Goal: Check status: Check status

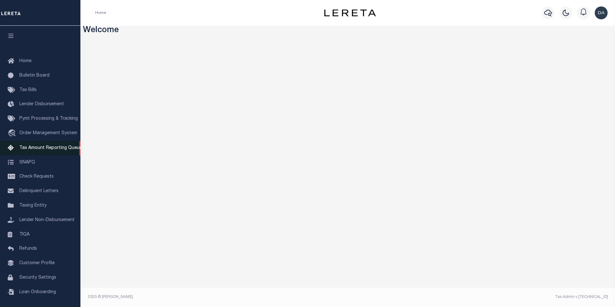
click at [28, 146] on link "Tax Amount Reporting Queue" at bounding box center [40, 148] width 80 height 14
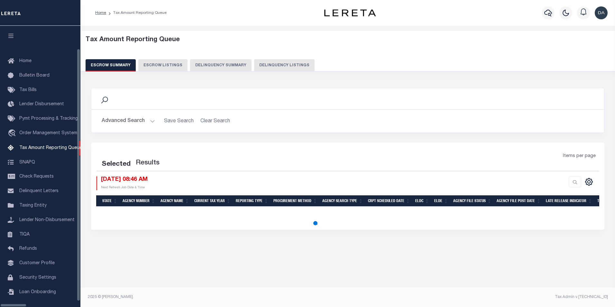
select select "100"
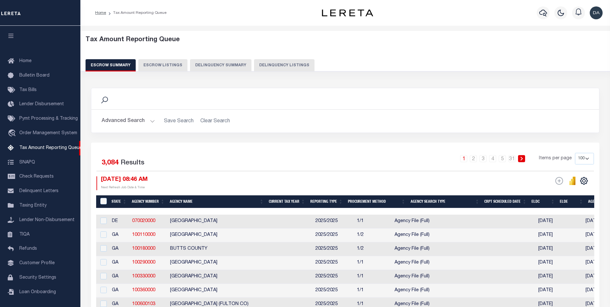
scroll to position [6, 0]
click at [149, 220] on link "070020000" at bounding box center [143, 221] width 23 height 5
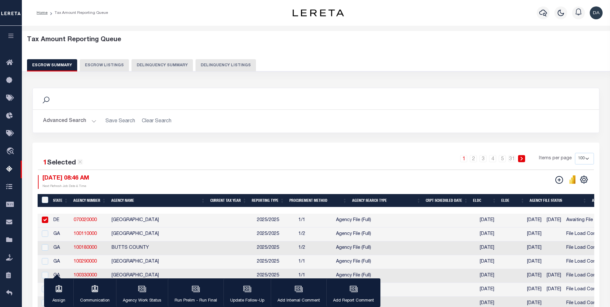
click at [181, 166] on div "1 2 3 4 5 … 31 Items per page 10 25 50 100 500" at bounding box center [387, 161] width 415 height 17
click at [91, 220] on link "070020000" at bounding box center [85, 220] width 23 height 5
checkbox input "false"
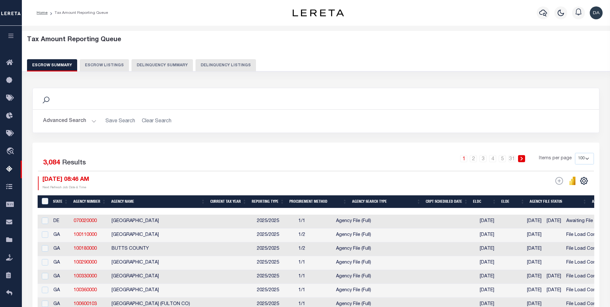
click at [111, 64] on button "Escrow Listings" at bounding box center [104, 65] width 49 height 12
select select "100"
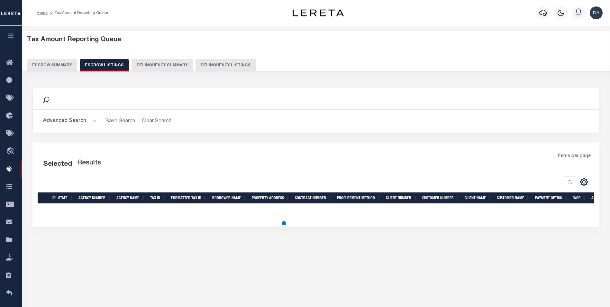
select select "100"
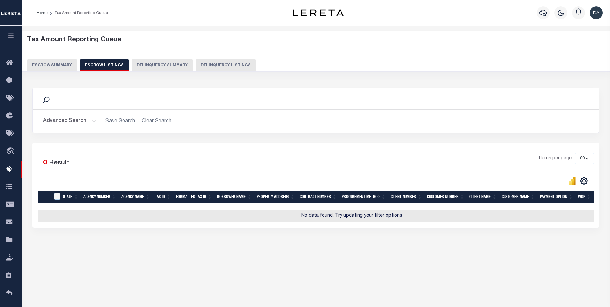
click at [167, 69] on button "Delinquency Summary" at bounding box center [162, 65] width 61 height 12
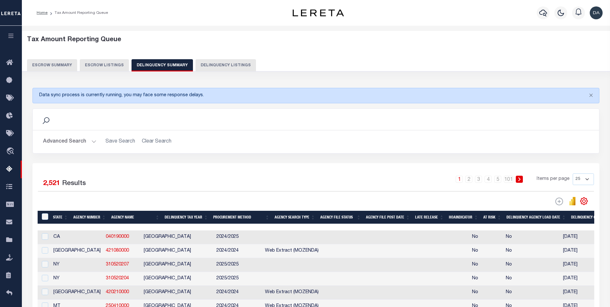
click at [221, 63] on button "Delinquency Listings" at bounding box center [226, 65] width 61 height 12
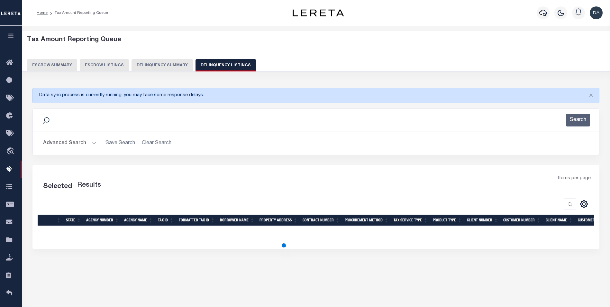
click at [51, 64] on button "Escrow Summary" at bounding box center [52, 65] width 50 height 12
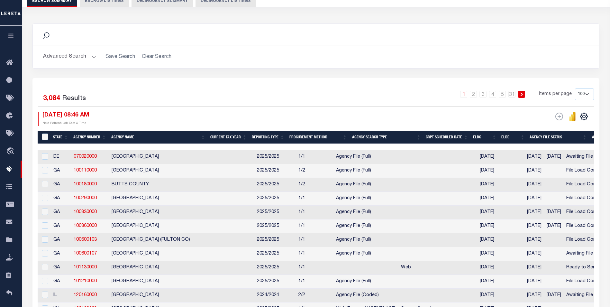
scroll to position [0, 0]
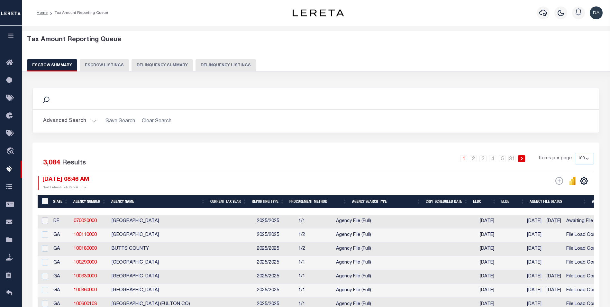
click at [45, 221] on input "checkbox" at bounding box center [45, 221] width 6 height 6
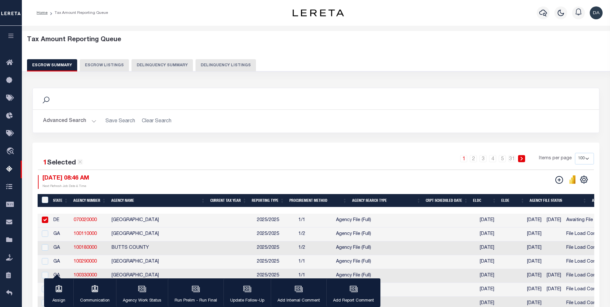
click at [87, 222] on link "070020000" at bounding box center [85, 220] width 23 height 5
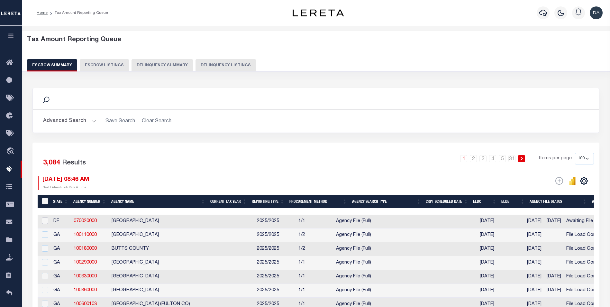
click at [44, 221] on input "checkbox" at bounding box center [45, 221] width 6 height 6
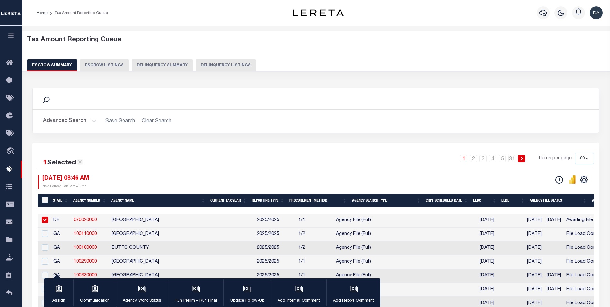
click at [11, 35] on icon "button" at bounding box center [10, 36] width 7 height 6
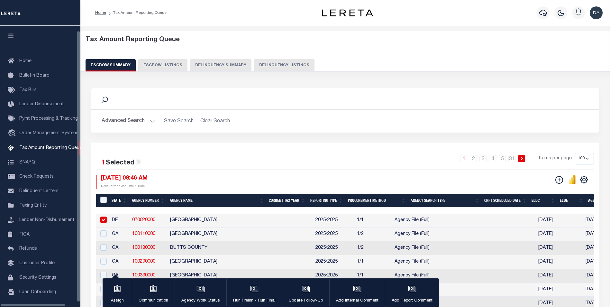
scroll to position [6, 0]
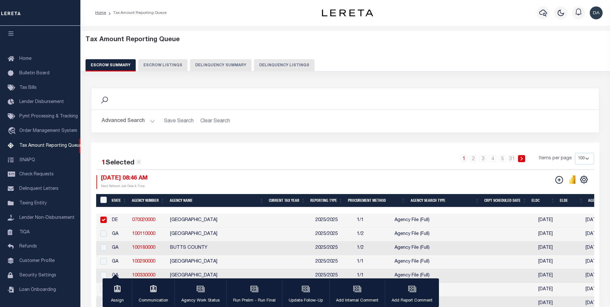
click at [290, 157] on div "1 2 3 4 5 … 31 Items per page 10 25 50 100 500" at bounding box center [408, 161] width 371 height 17
click at [107, 220] on input "checkbox" at bounding box center [103, 220] width 6 height 6
checkbox input "false"
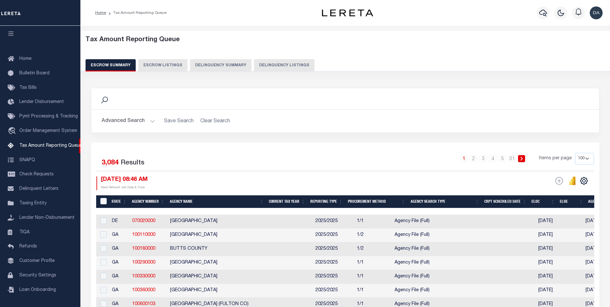
click at [600, 129] on div "Search Advanced Search Save Search Clear Search In In" at bounding box center [345, 115] width 518 height 55
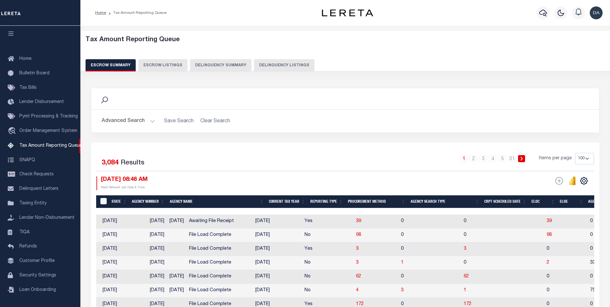
scroll to position [0, 436]
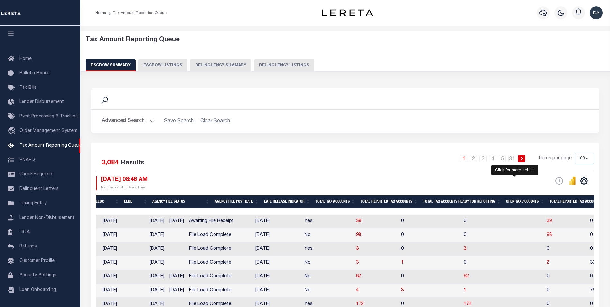
click at [547, 222] on span "39" at bounding box center [549, 221] width 5 height 5
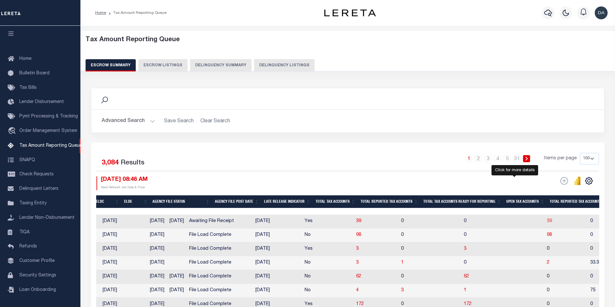
select select "100"
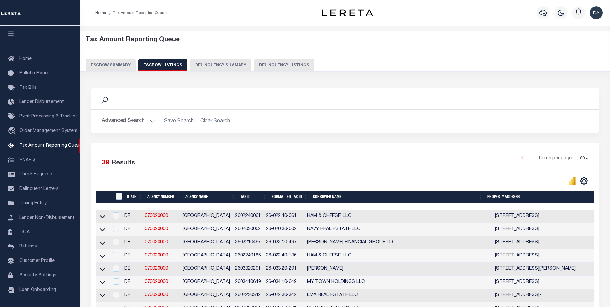
scroll to position [32, 0]
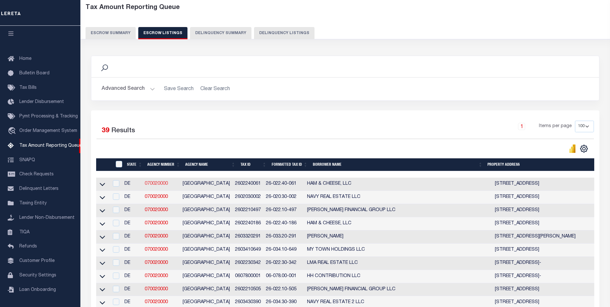
click at [159, 183] on link "070020000" at bounding box center [156, 184] width 23 height 5
checkbox input "true"
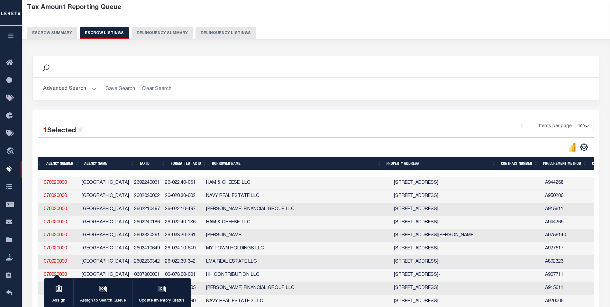
scroll to position [0, 0]
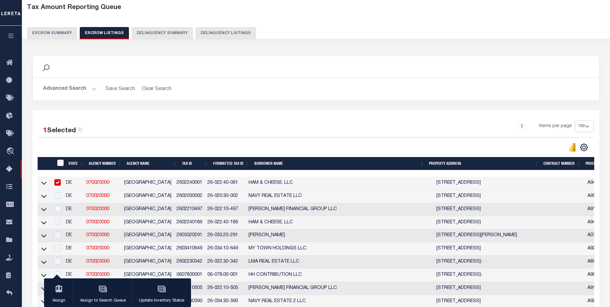
click at [52, 33] on button "Escrow Summary" at bounding box center [52, 33] width 50 height 12
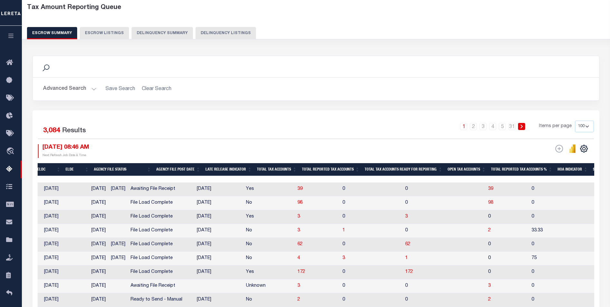
click at [489, 87] on h2 "Advanced Search Save Search Clear Search" at bounding box center [316, 89] width 556 height 13
click at [489, 203] on span "98" at bounding box center [491, 202] width 5 height 5
select select "100"
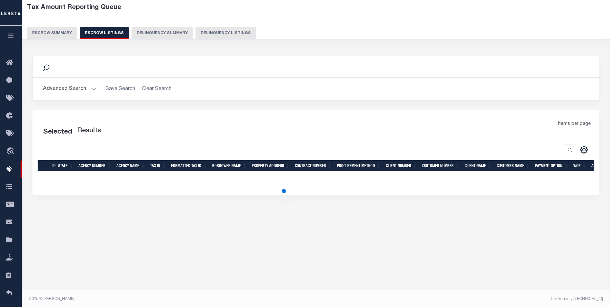
select select "100"
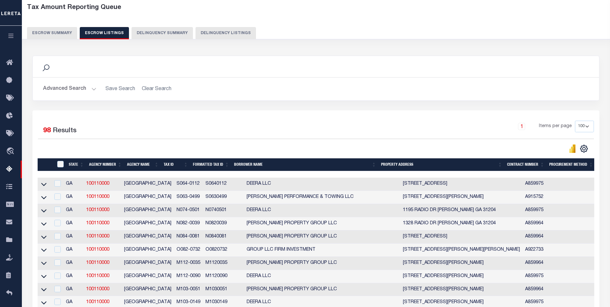
click at [426, 82] on div "Advanced Search Save Search Clear Search State In" at bounding box center [316, 89] width 567 height 23
click at [43, 185] on icon at bounding box center [43, 184] width 5 height 7
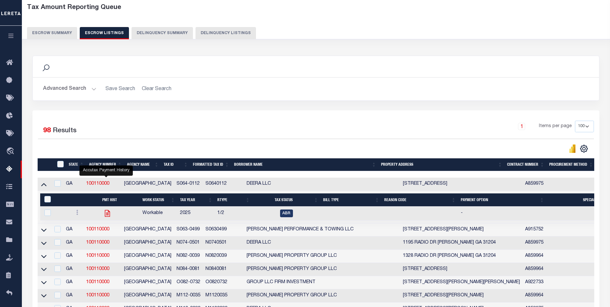
click at [105, 213] on icon "" at bounding box center [107, 213] width 5 height 7
checkbox input "true"
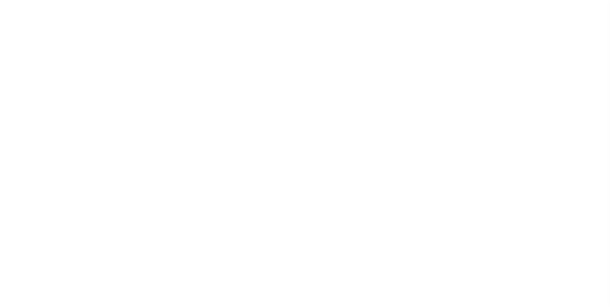
select select
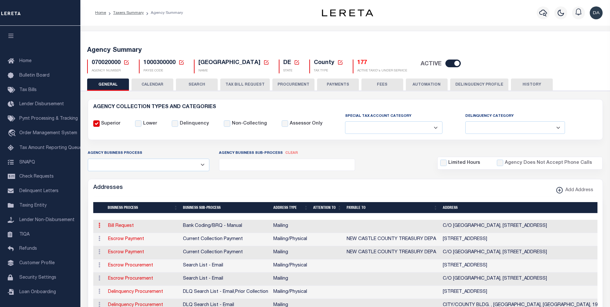
click at [99, 225] on icon at bounding box center [99, 225] width 2 height 5
click at [148, 84] on button "CALENDAR" at bounding box center [153, 85] width 42 height 12
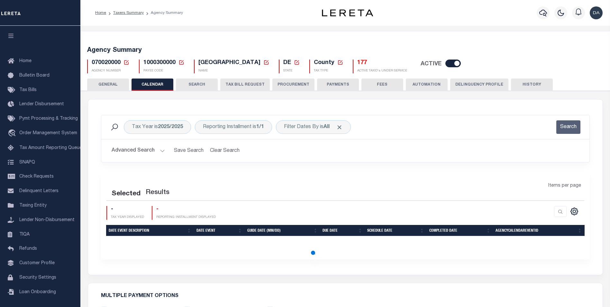
checkbox input "false"
type input "1"
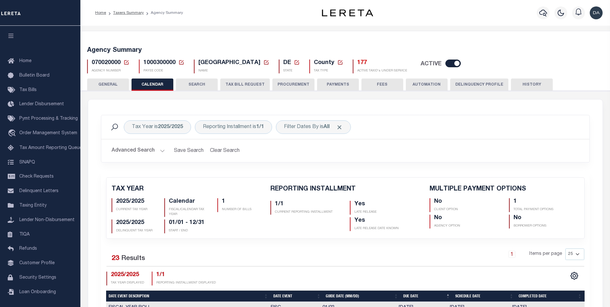
click at [192, 87] on button "SEARCH" at bounding box center [197, 85] width 42 height 12
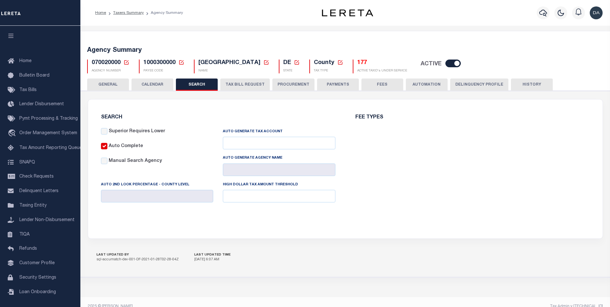
checkbox input "false"
type input "15000"
click at [240, 85] on button "TAX BILL REQUEST" at bounding box center [245, 85] width 50 height 12
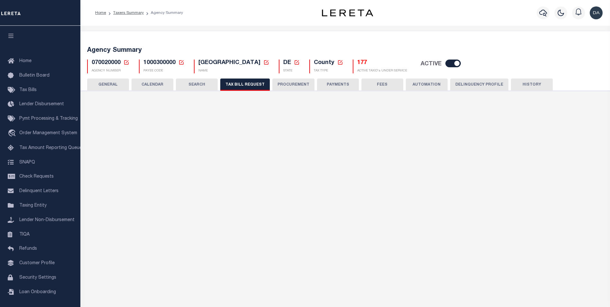
select select "27"
checkbox input "false"
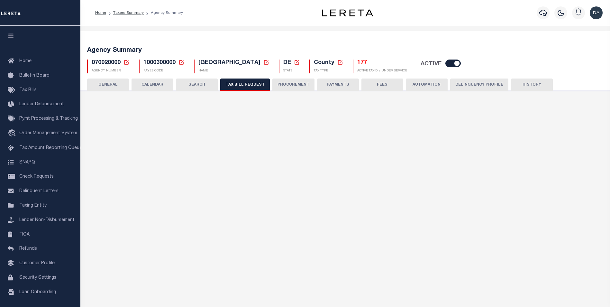
select select "22"
select select "false"
select select
select select "7803021001"
select select "2"
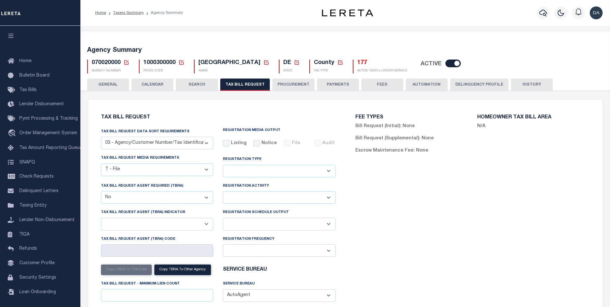
click at [291, 83] on button "PROCUREMENT" at bounding box center [294, 85] width 42 height 12
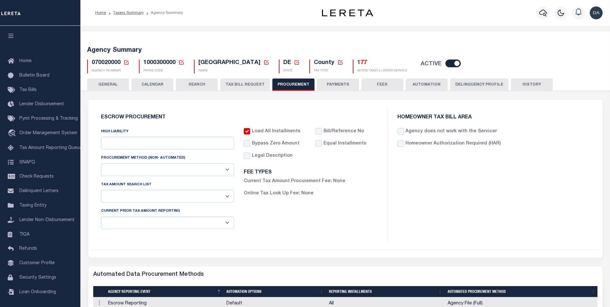
type input "$15,000"
select select "1"
select select "3"
checkbox input "true"
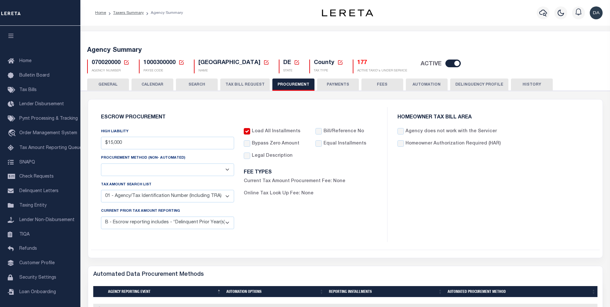
click at [535, 84] on button "HISTORY" at bounding box center [532, 85] width 42 height 12
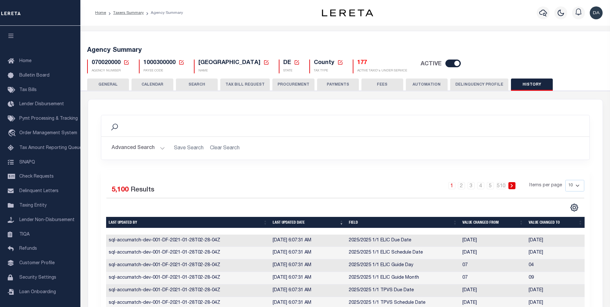
drag, startPoint x: 463, startPoint y: 85, endPoint x: 411, endPoint y: 121, distance: 63.8
click at [463, 85] on button "Delinquency Profile" at bounding box center [480, 85] width 58 height 12
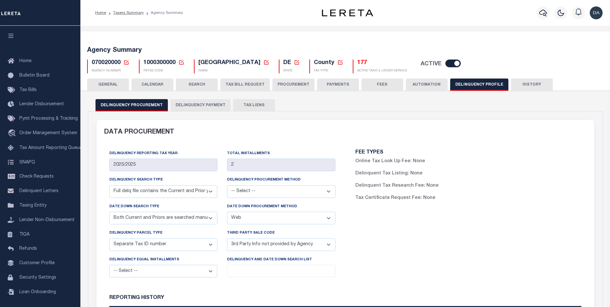
click at [421, 83] on button "AUTOMATION" at bounding box center [427, 85] width 42 height 12
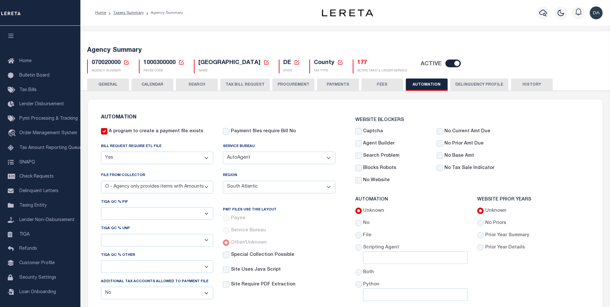
click at [115, 81] on button "GENERAL" at bounding box center [108, 85] width 42 height 12
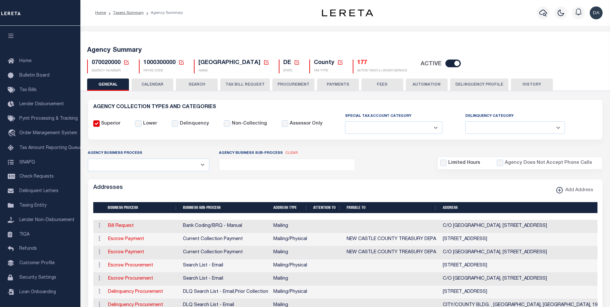
click at [470, 82] on button "Delinquency Profile" at bounding box center [480, 85] width 58 height 12
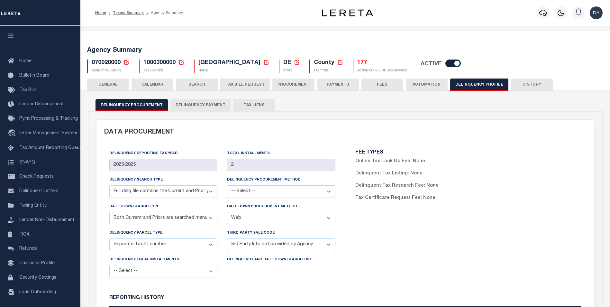
click at [246, 104] on button "TAX LIENS" at bounding box center [254, 105] width 42 height 12
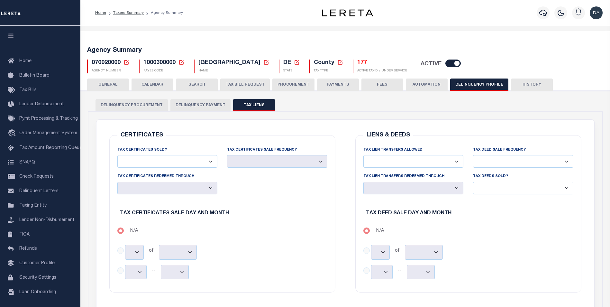
click at [99, 85] on button "GENERAL" at bounding box center [108, 85] width 42 height 12
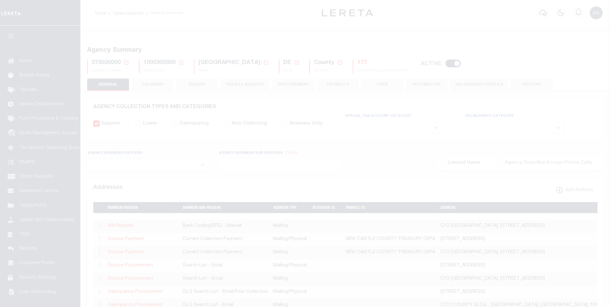
select select
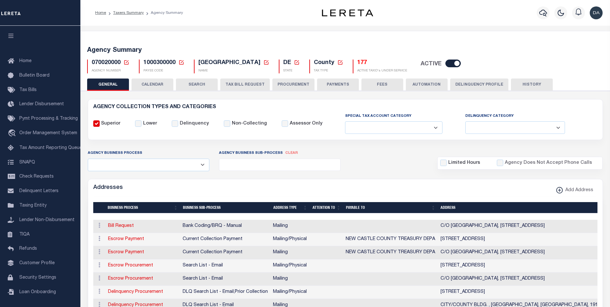
click at [151, 87] on button "CALENDAR" at bounding box center [153, 85] width 42 height 12
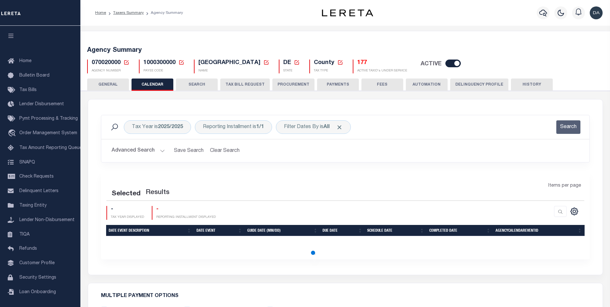
checkbox input "false"
type input "1"
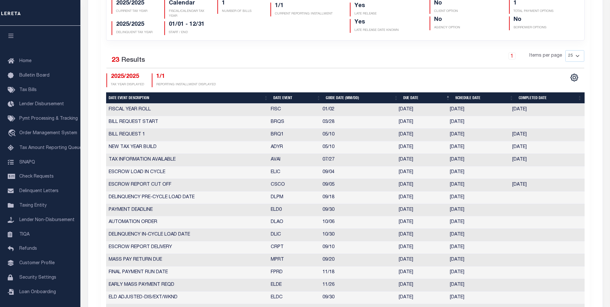
scroll to position [5, 0]
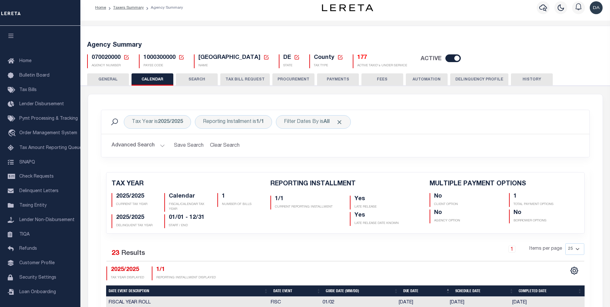
click at [191, 81] on button "SEARCH" at bounding box center [197, 79] width 42 height 12
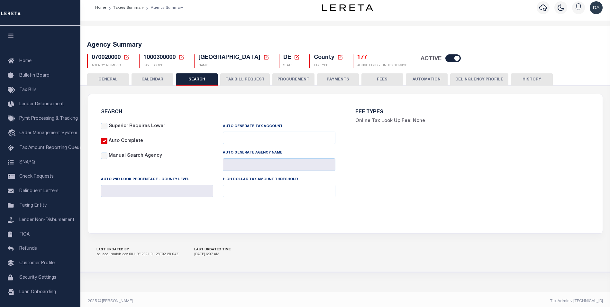
checkbox input "false"
type input "15000"
click at [251, 77] on button "TAX BILL REQUEST" at bounding box center [245, 79] width 50 height 12
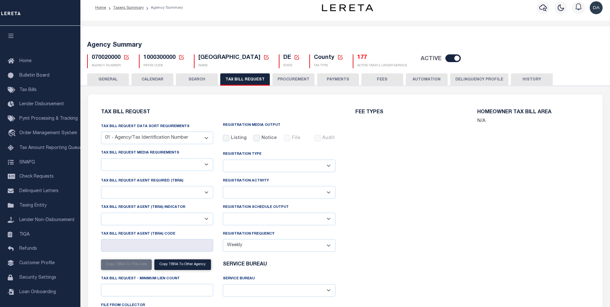
select select "27"
checkbox input "false"
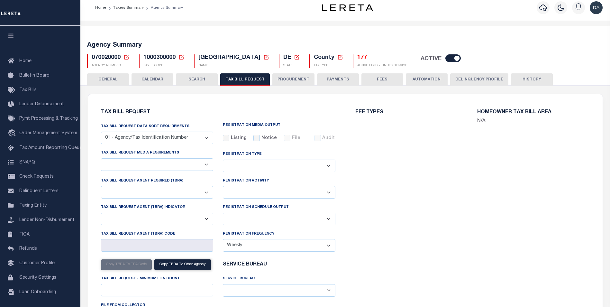
select select "22"
select select "false"
select select
select select "7803021001"
select select "2"
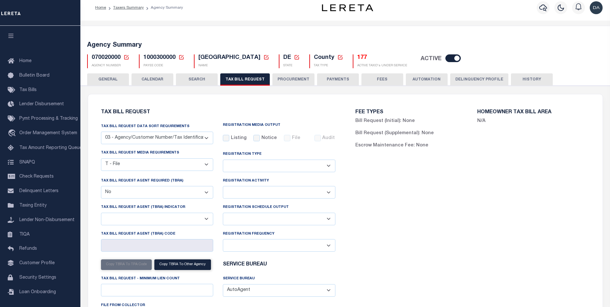
click at [282, 79] on button "PROCUREMENT" at bounding box center [294, 79] width 42 height 12
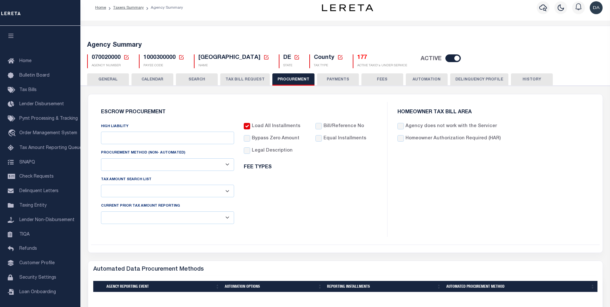
type input "$15,000"
select select "1"
select select "3"
checkbox input "true"
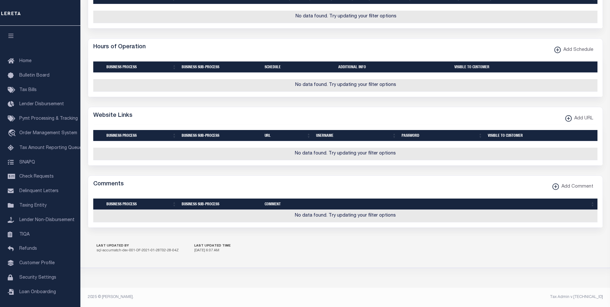
scroll to position [0, 0]
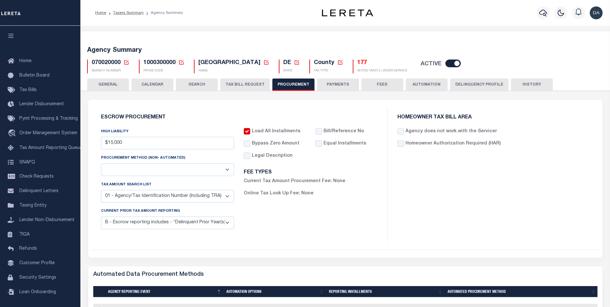
click at [334, 86] on button "PAYMENTS" at bounding box center [338, 85] width 42 height 12
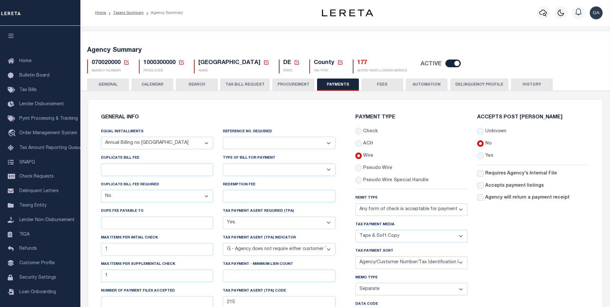
click at [383, 84] on button "FEES" at bounding box center [383, 85] width 42 height 12
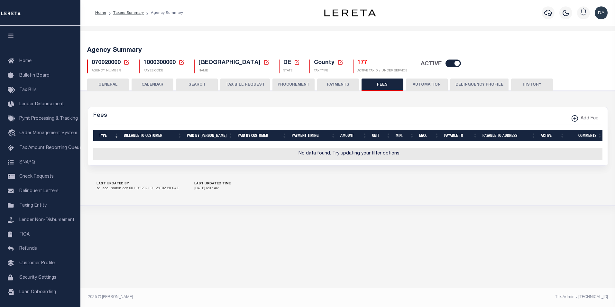
click at [423, 88] on button "AUTOMATION" at bounding box center [427, 85] width 42 height 12
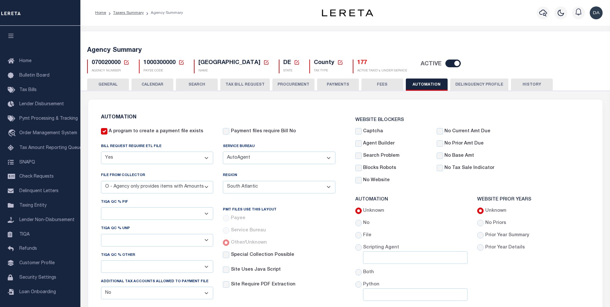
click at [487, 82] on button "Delinquency Profile" at bounding box center [480, 85] width 58 height 12
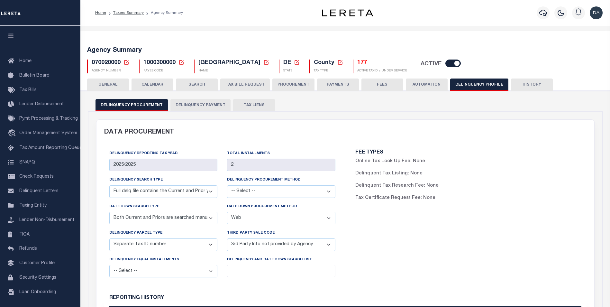
click at [245, 107] on button "TAX LIENS" at bounding box center [254, 105] width 42 height 12
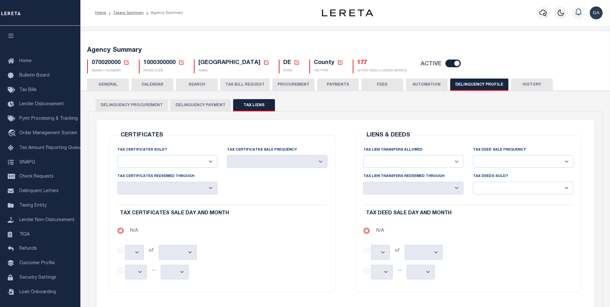
click at [517, 83] on button "HISTORY" at bounding box center [532, 85] width 42 height 12
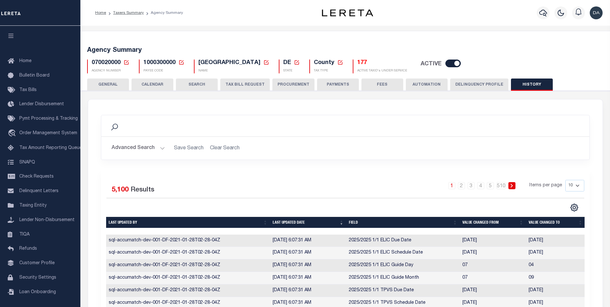
click at [113, 88] on button "GENERAL" at bounding box center [108, 85] width 42 height 12
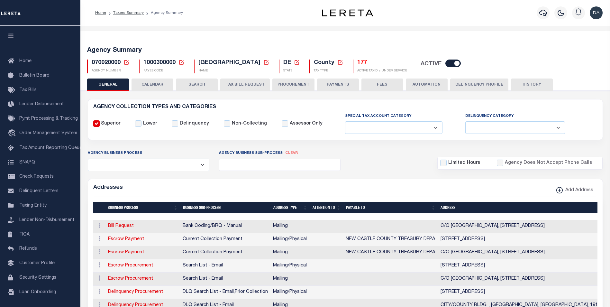
click at [137, 79] on button "CALENDAR" at bounding box center [153, 85] width 42 height 12
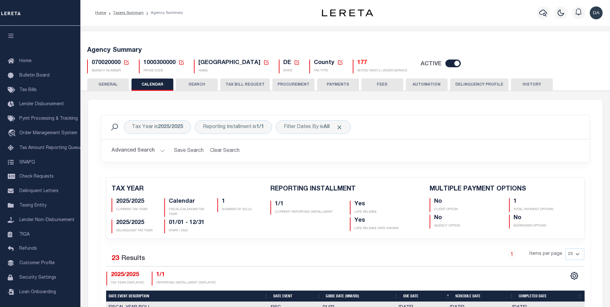
click at [188, 84] on button "SEARCH" at bounding box center [197, 85] width 42 height 12
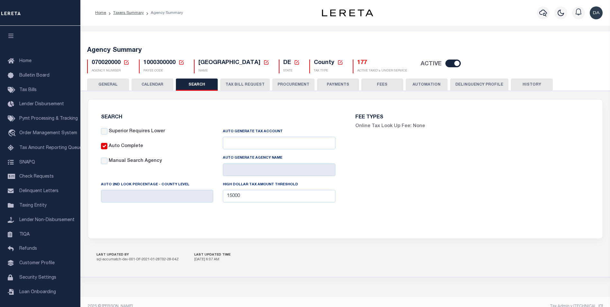
click at [246, 86] on button "TAX BILL REQUEST" at bounding box center [245, 85] width 50 height 12
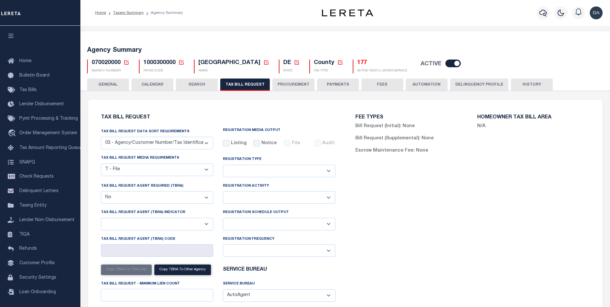
click at [280, 83] on button "PROCUREMENT" at bounding box center [294, 85] width 42 height 12
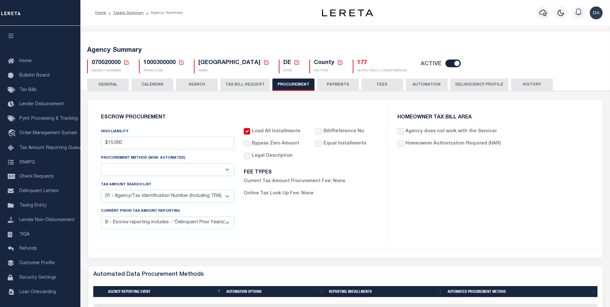
click at [339, 80] on button "PAYMENTS" at bounding box center [338, 85] width 42 height 12
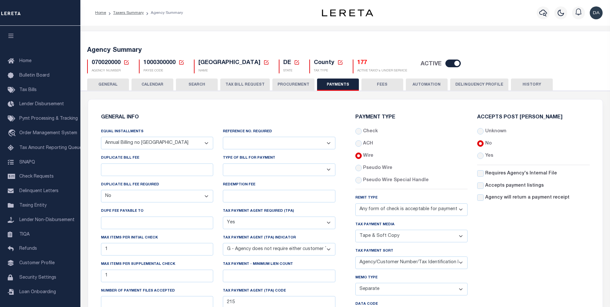
click at [372, 85] on button "FEES" at bounding box center [383, 85] width 42 height 12
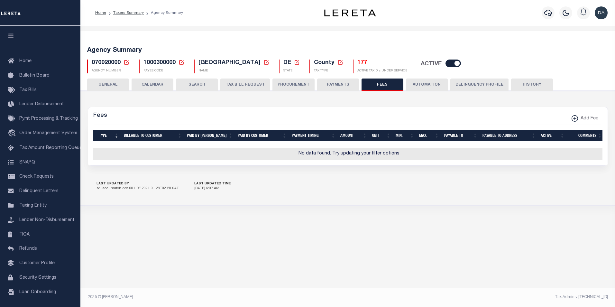
click at [408, 84] on button "AUTOMATION" at bounding box center [427, 85] width 42 height 12
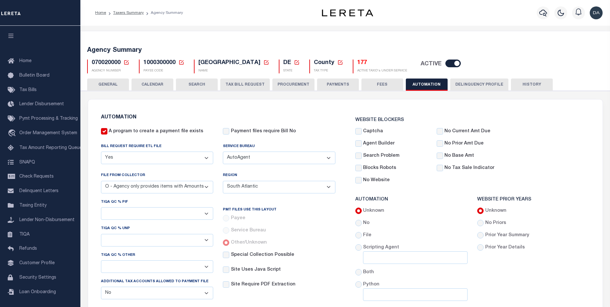
click at [479, 84] on button "Delinquency Profile" at bounding box center [480, 85] width 58 height 12
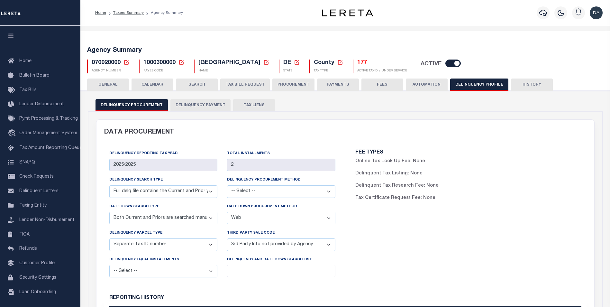
click at [248, 101] on button "TAX LIENS" at bounding box center [254, 105] width 42 height 12
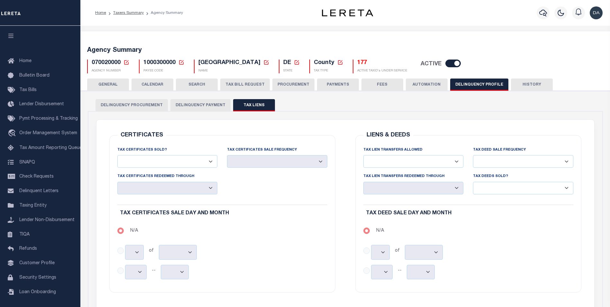
click at [529, 85] on button "HISTORY" at bounding box center [532, 85] width 42 height 12
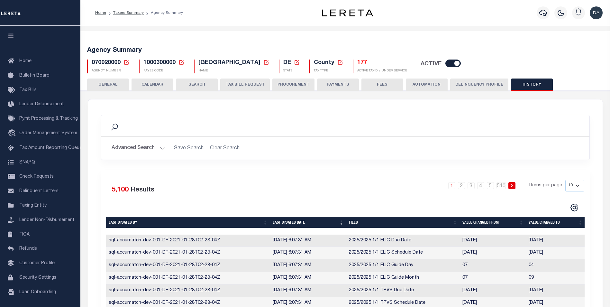
click at [115, 85] on button "GENERAL" at bounding box center [108, 85] width 42 height 12
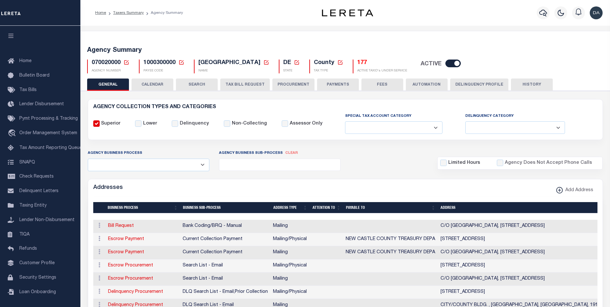
click at [525, 86] on button "HISTORY" at bounding box center [532, 85] width 42 height 12
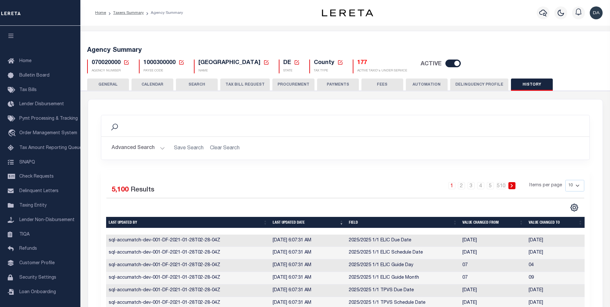
click at [462, 86] on button "Delinquency Profile" at bounding box center [480, 85] width 58 height 12
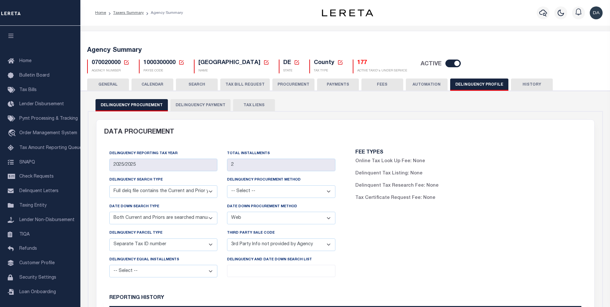
click at [242, 106] on button "TAX LIENS" at bounding box center [254, 105] width 42 height 12
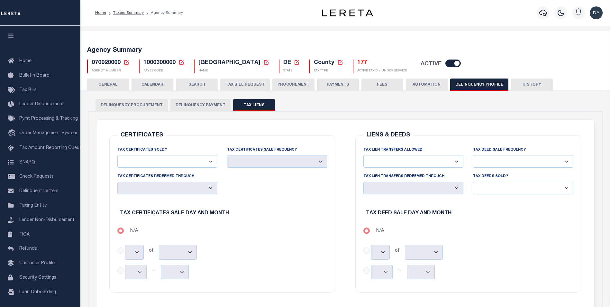
click at [104, 82] on button "GENERAL" at bounding box center [108, 85] width 42 height 12
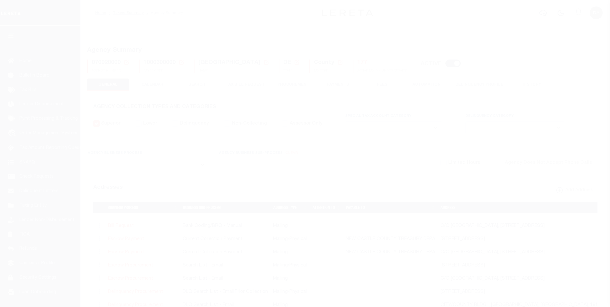
select select
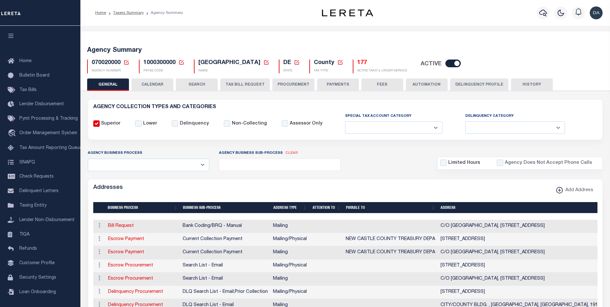
click at [149, 82] on button "CALENDAR" at bounding box center [153, 85] width 42 height 12
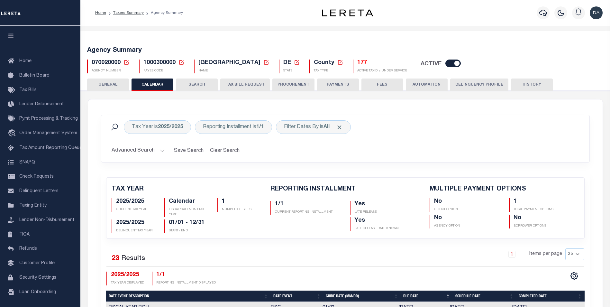
checkbox input "false"
type input "1"
click at [198, 84] on button "SEARCH" at bounding box center [197, 85] width 42 height 12
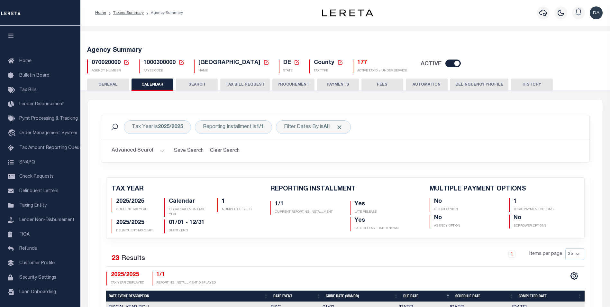
click at [198, 84] on button "SEARCH" at bounding box center [197, 85] width 42 height 12
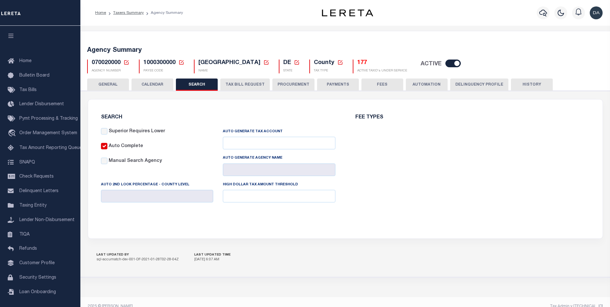
checkbox input "false"
type input "15000"
click at [236, 88] on button "TAX BILL REQUEST" at bounding box center [245, 85] width 50 height 12
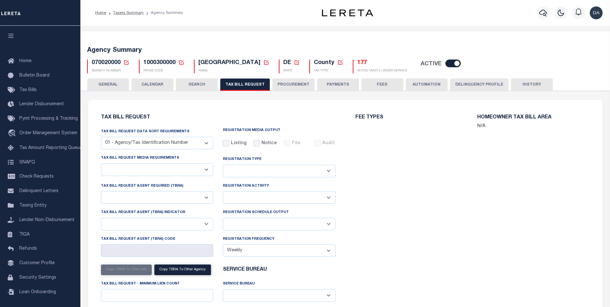
select select "27"
checkbox input "false"
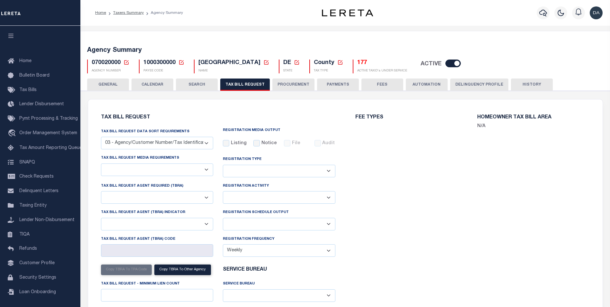
select select "22"
select select "false"
select select
select select "7803021001"
select select "2"
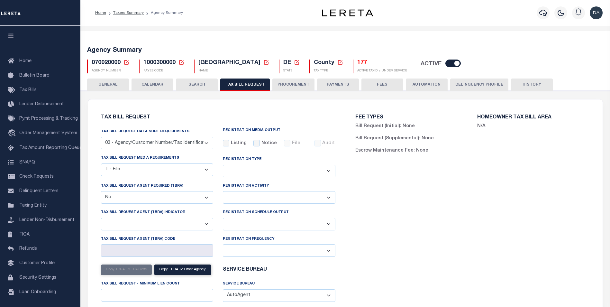
click at [295, 89] on button "PROCUREMENT" at bounding box center [294, 85] width 42 height 12
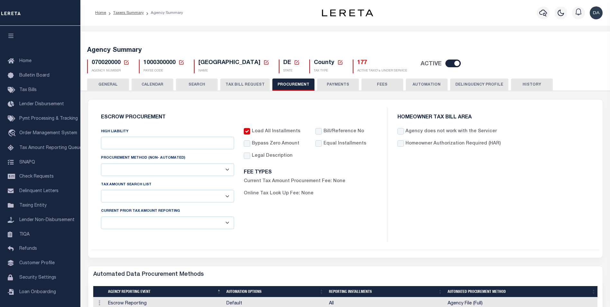
type input "$15,000"
select select "1"
select select "3"
checkbox input "true"
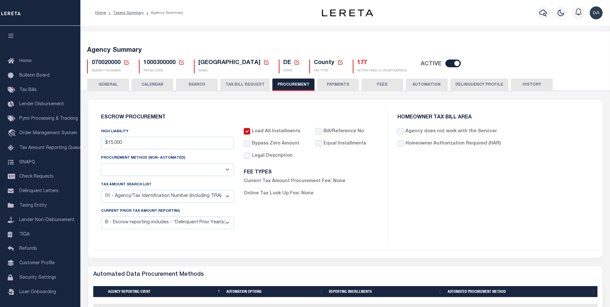
click at [336, 85] on button "PAYMENTS" at bounding box center [338, 85] width 42 height 12
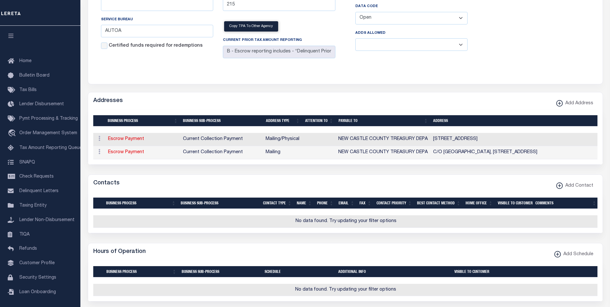
scroll to position [72, 0]
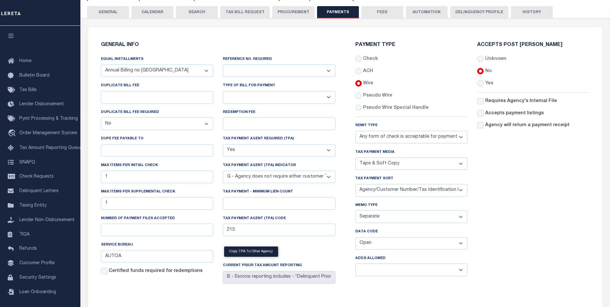
click at [379, 14] on button "FEES" at bounding box center [383, 12] width 42 height 12
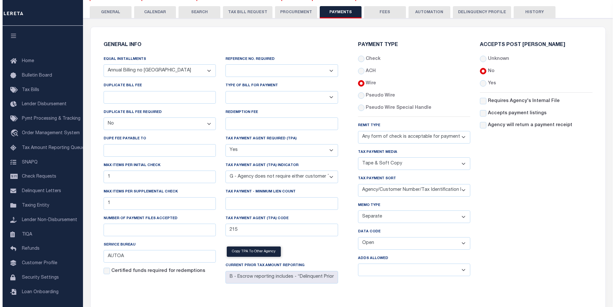
scroll to position [0, 0]
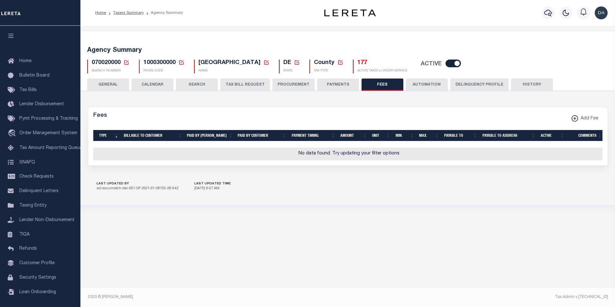
click at [418, 80] on button "AUTOMATION" at bounding box center [427, 85] width 42 height 12
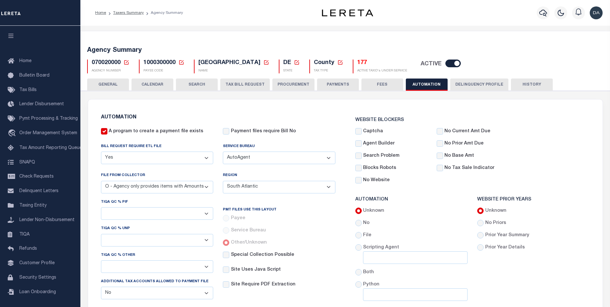
click at [468, 86] on button "Delinquency Profile" at bounding box center [480, 85] width 58 height 12
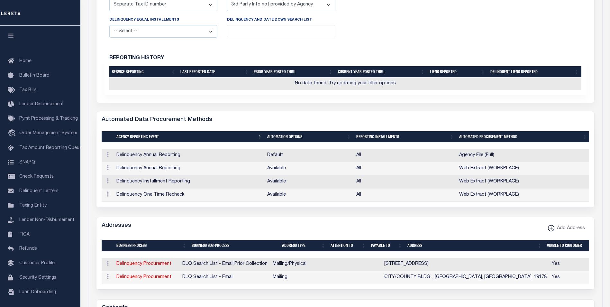
scroll to position [47, 0]
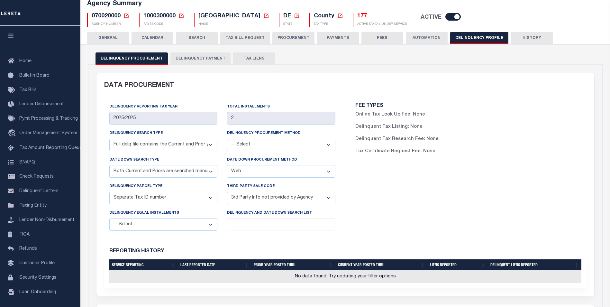
click at [260, 54] on button "TAX LIENS" at bounding box center [254, 58] width 42 height 12
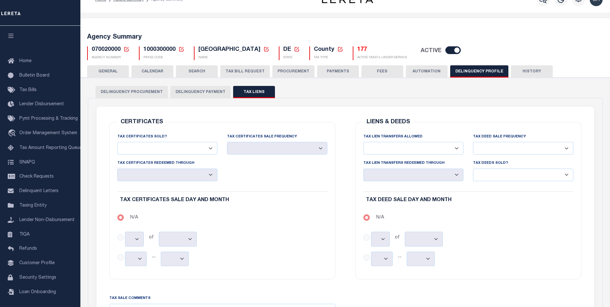
scroll to position [0, 0]
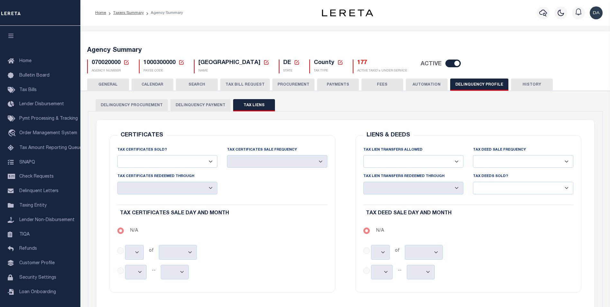
click at [513, 85] on button "HISTORY" at bounding box center [532, 85] width 42 height 12
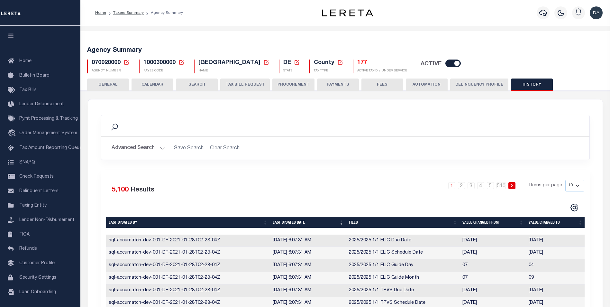
click at [102, 88] on button "GENERAL" at bounding box center [108, 85] width 42 height 12
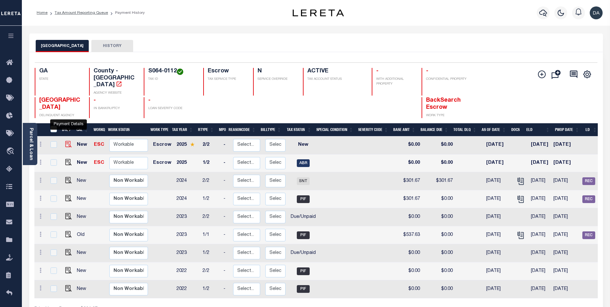
click at [68, 141] on img "" at bounding box center [68, 144] width 6 height 6
checkbox input "true"
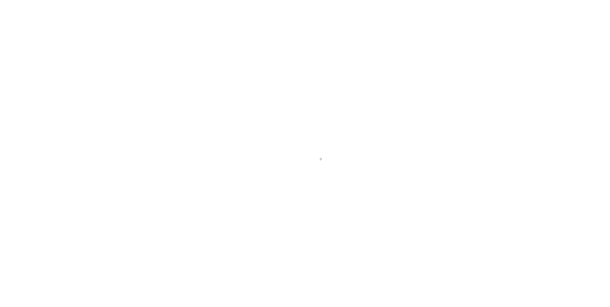
type input "[DATE]"
select select "NW2"
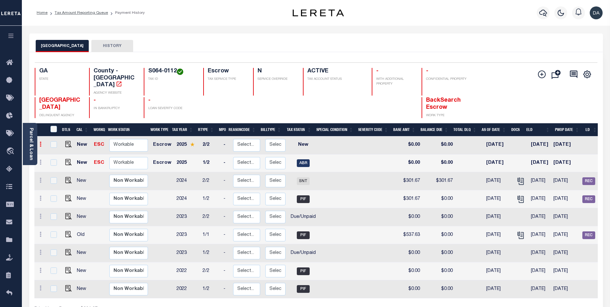
click at [40, 142] on icon at bounding box center [41, 144] width 2 height 5
click at [42, 197] on link at bounding box center [40, 199] width 7 height 5
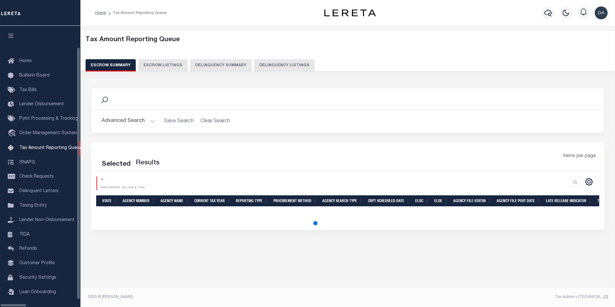
select select
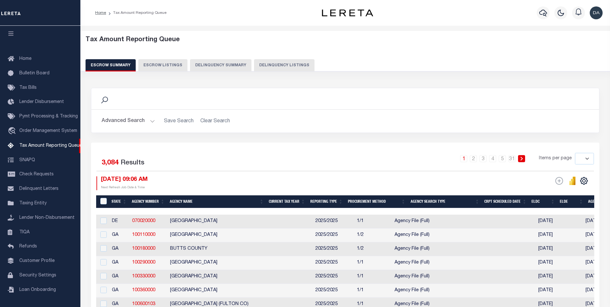
scroll to position [0, 437]
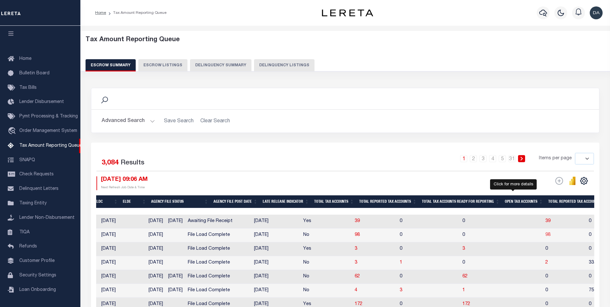
click at [546, 237] on span "98" at bounding box center [548, 235] width 5 height 5
select select "100"
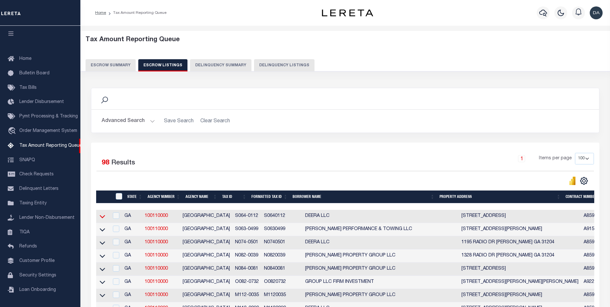
click at [102, 219] on icon at bounding box center [102, 216] width 5 height 7
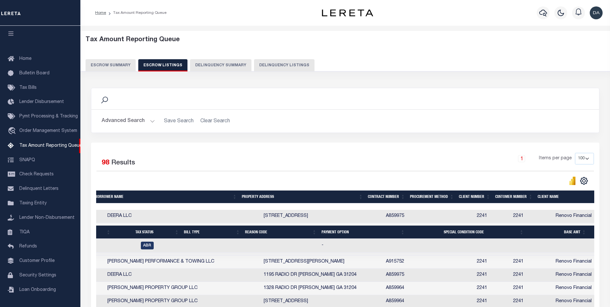
scroll to position [0, 0]
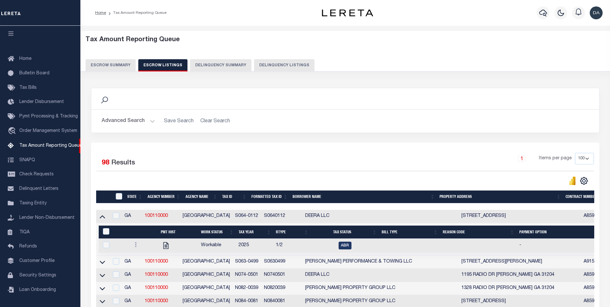
click at [474, 7] on div "Profile Sign out" at bounding box center [498, 13] width 215 height 23
click at [166, 247] on icon "" at bounding box center [165, 245] width 5 height 7
checkbox input "true"
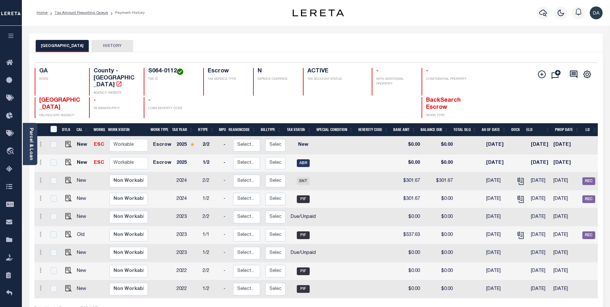
click at [600, 53] on div "Selected 9 Results 1 Items per page 25 50 100 GA STATE TAX ID N" at bounding box center [316, 196] width 574 height 288
click at [445, 10] on div "Profile Sign out" at bounding box center [486, 13] width 239 height 23
click at [104, 44] on button "HISTORY" at bounding box center [112, 46] width 42 height 12
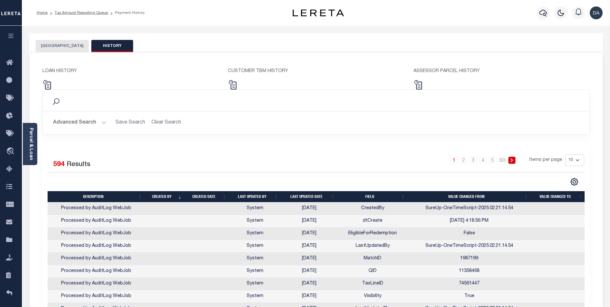
click at [60, 46] on button "[GEOGRAPHIC_DATA]" at bounding box center [62, 46] width 53 height 12
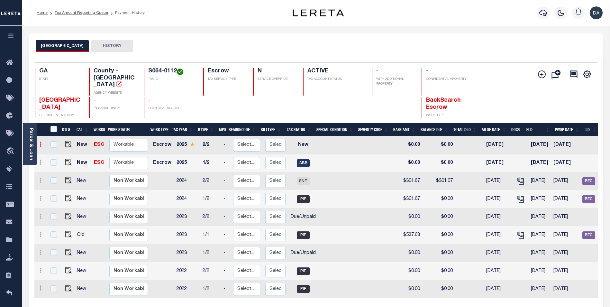
click at [42, 143] on link at bounding box center [40, 145] width 7 height 5
click at [40, 250] on icon at bounding box center [41, 252] width 2 height 5
click at [56, 141] on input "checkbox" at bounding box center [54, 144] width 6 height 6
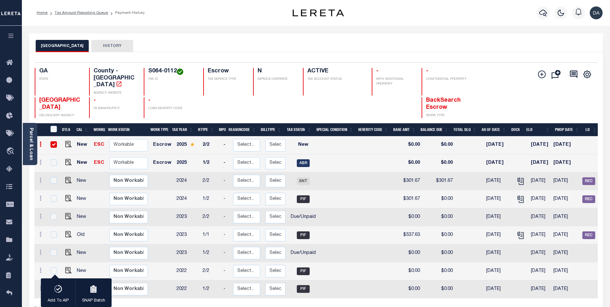
click at [56, 141] on input "checkbox" at bounding box center [54, 144] width 6 height 6
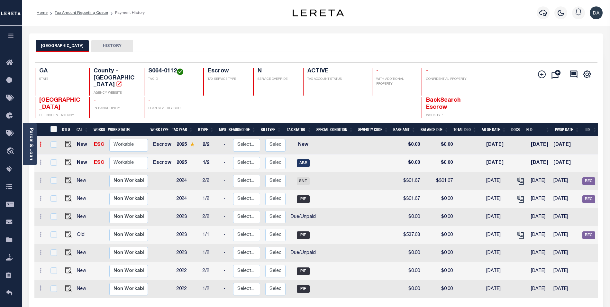
click at [40, 142] on icon at bounding box center [41, 144] width 2 height 5
click at [70, 141] on img "" at bounding box center [68, 144] width 6 height 6
checkbox input "true"
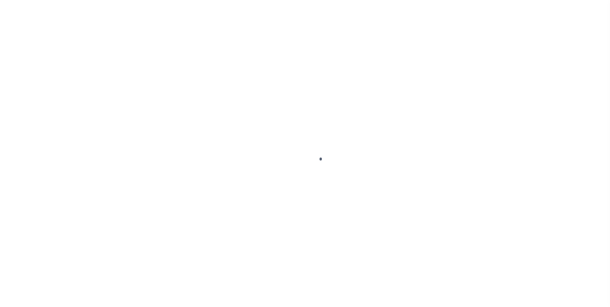
select select "NW2"
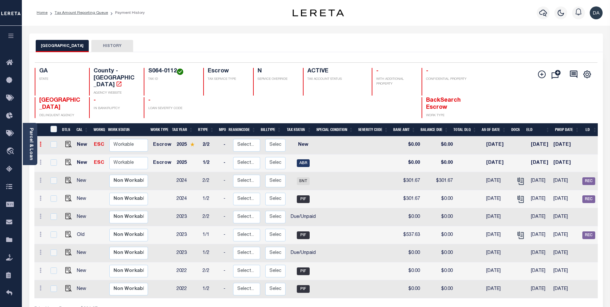
click at [41, 142] on icon at bounding box center [41, 144] width 2 height 5
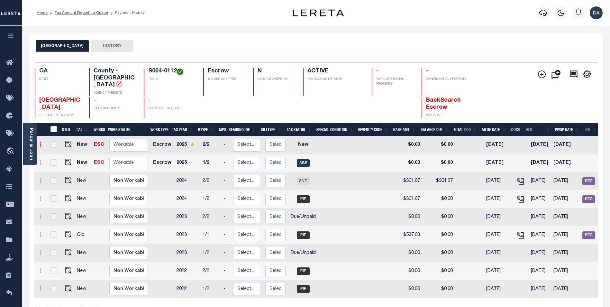
click at [41, 142] on icon at bounding box center [41, 144] width 2 height 5
click at [40, 178] on icon at bounding box center [41, 180] width 2 height 5
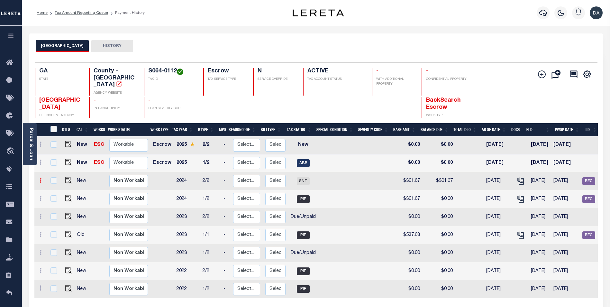
click at [40, 178] on icon at bounding box center [41, 180] width 2 height 5
click at [55, 141] on input "checkbox" at bounding box center [54, 144] width 6 height 6
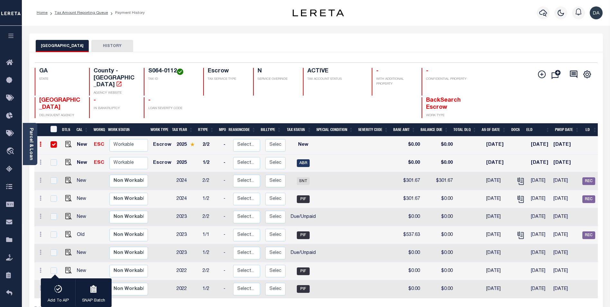
click at [55, 141] on input "checkbox" at bounding box center [54, 144] width 6 height 6
checkbox input "false"
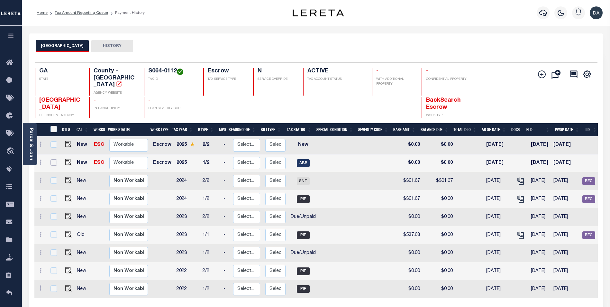
click at [52, 159] on input "checkbox" at bounding box center [54, 162] width 6 height 6
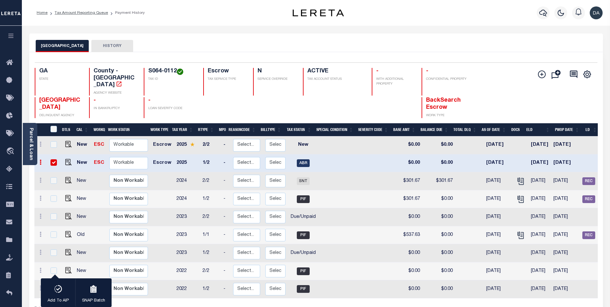
click at [53, 159] on input "checkbox" at bounding box center [54, 162] width 6 height 6
checkbox input "false"
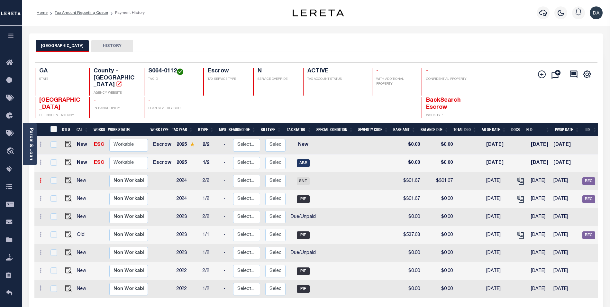
click at [40, 178] on icon at bounding box center [41, 180] width 2 height 5
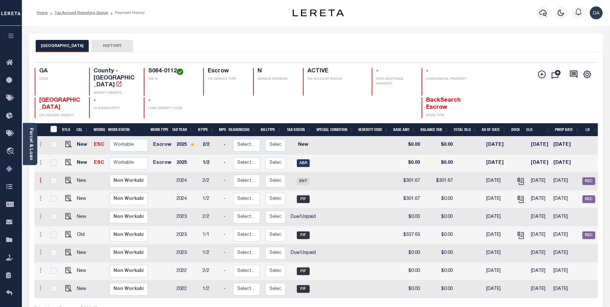
click at [40, 178] on icon at bounding box center [41, 180] width 2 height 5
click at [45, 172] on td at bounding box center [40, 181] width 12 height 18
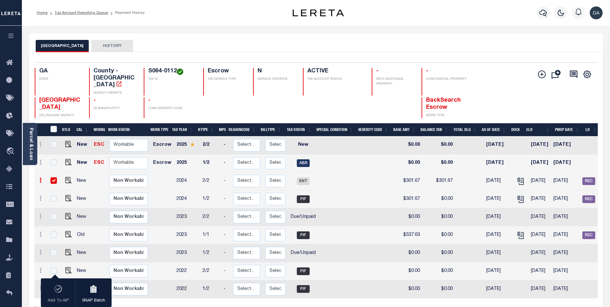
click at [422, 19] on div "Profile Sign out" at bounding box center [486, 13] width 239 height 23
click at [470, 4] on div "Profile Sign out" at bounding box center [486, 13] width 239 height 23
click at [53, 177] on input "checkbox" at bounding box center [54, 180] width 6 height 6
checkbox input "false"
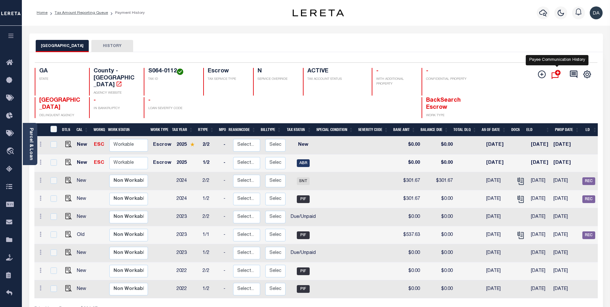
click at [557, 79] on icon "" at bounding box center [557, 74] width 11 height 12
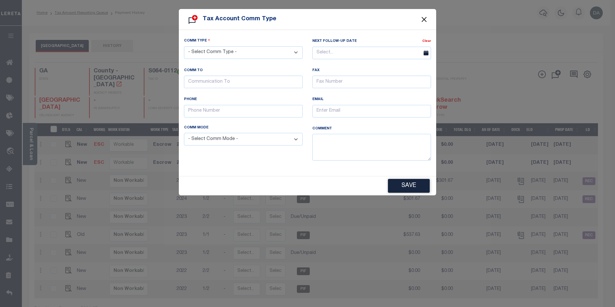
click at [425, 15] on button "Close" at bounding box center [424, 19] width 8 height 8
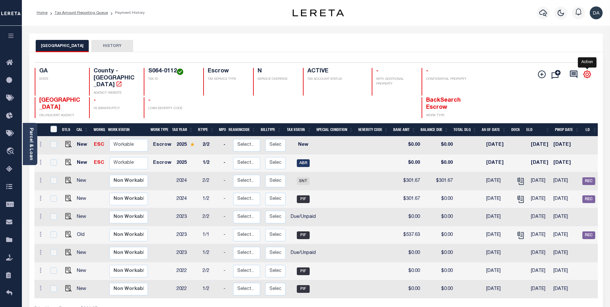
click at [587, 71] on icon "" at bounding box center [587, 74] width 8 height 8
click at [584, 74] on icon "" at bounding box center [587, 74] width 8 height 8
click at [584, 74] on icon "" at bounding box center [587, 74] width 7 height 7
click at [515, 91] on div "Add Installment Line Bad Parcel Fees" at bounding box center [551, 93] width 94 height 50
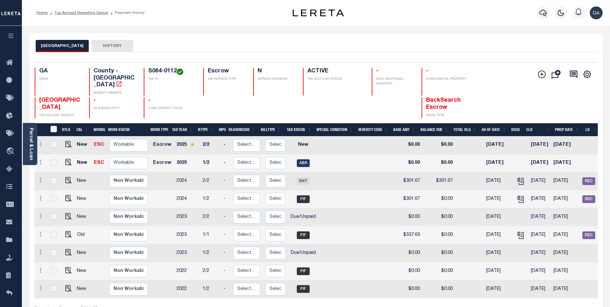
click at [179, 25] on div "Home Tax Amount Reporting Queue Payment History" at bounding box center [316, 13] width 589 height 26
click at [416, 30] on div "Parcel & Loan Loan Details 10010260 LOAN NO TKO" at bounding box center [316, 211] width 584 height 371
click at [565, 299] on div "DTLS CAL WorkQ Work Status Work Type Tax Year RType MPO ReasonCode BillType Tax…" at bounding box center [316, 225] width 564 height 204
click at [104, 45] on button "HISTORY" at bounding box center [112, 46] width 42 height 12
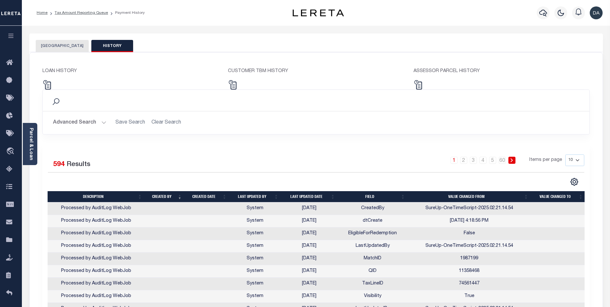
click at [165, 47] on div "BIBB COUNTY HISTORY" at bounding box center [316, 46] width 561 height 12
drag, startPoint x: 50, startPoint y: 44, endPoint x: 73, endPoint y: 51, distance: 23.7
click at [50, 44] on button "[GEOGRAPHIC_DATA]" at bounding box center [62, 46] width 53 height 12
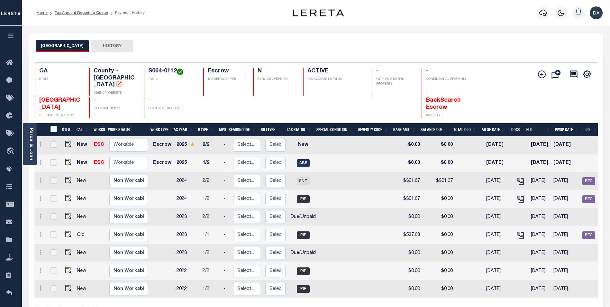
click at [173, 46] on div "BIBB COUNTY HISTORY" at bounding box center [316, 46] width 561 height 12
click at [91, 41] on button "HISTORY" at bounding box center [112, 46] width 42 height 12
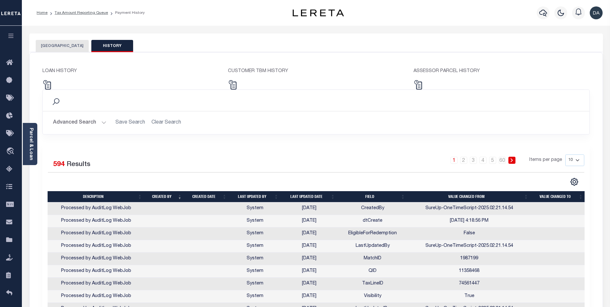
click at [57, 46] on button "[GEOGRAPHIC_DATA]" at bounding box center [62, 46] width 53 height 12
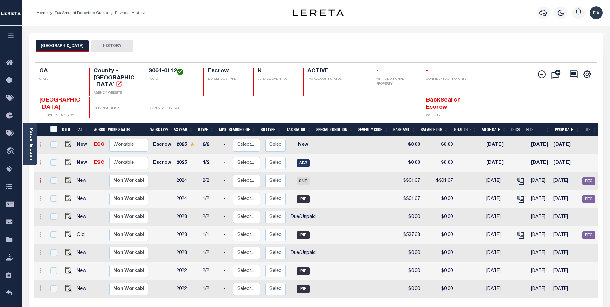
click at [41, 178] on icon at bounding box center [41, 180] width 2 height 5
click at [40, 196] on icon at bounding box center [41, 198] width 2 height 5
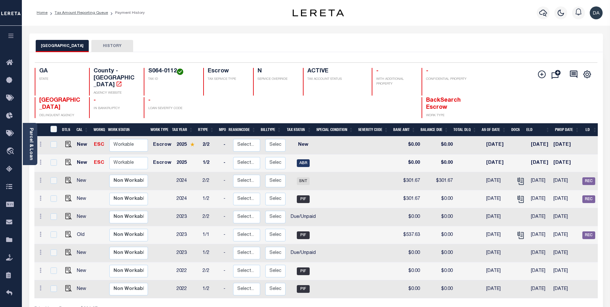
click at [54, 141] on td at bounding box center [53, 145] width 13 height 18
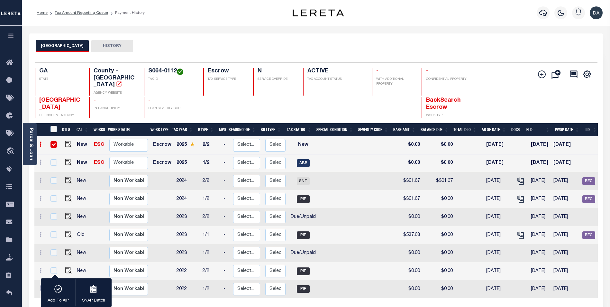
click at [54, 141] on td at bounding box center [53, 145] width 13 height 18
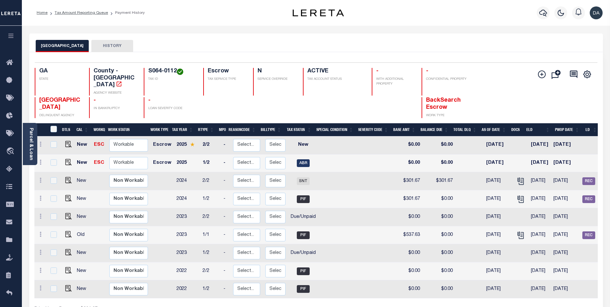
click at [76, 144] on td "New" at bounding box center [82, 145] width 17 height 18
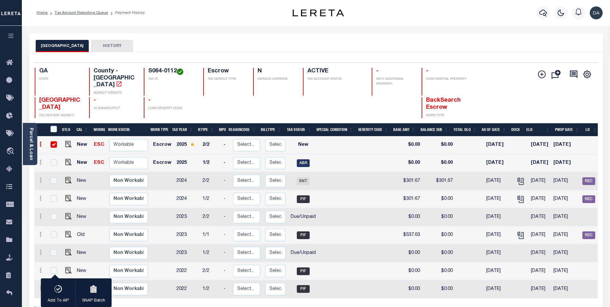
click at [52, 141] on input "checkbox" at bounding box center [54, 144] width 6 height 6
checkbox input "false"
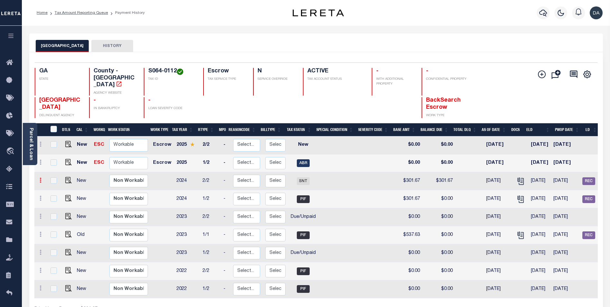
click at [40, 178] on icon at bounding box center [41, 180] width 2 height 5
click at [44, 172] on td at bounding box center [40, 181] width 12 height 18
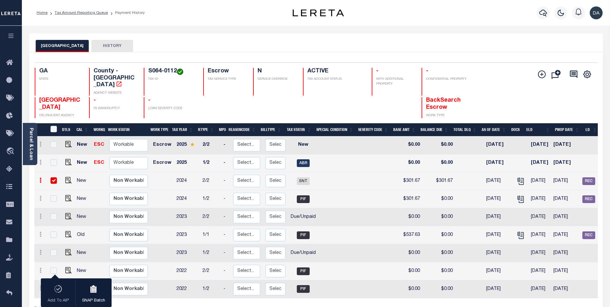
click at [44, 172] on td at bounding box center [40, 181] width 12 height 18
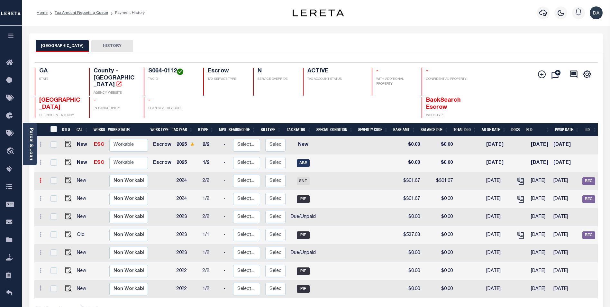
click at [40, 178] on icon at bounding box center [41, 180] width 2 height 5
click at [42, 179] on link at bounding box center [40, 181] width 7 height 5
click at [39, 179] on link at bounding box center [40, 181] width 7 height 5
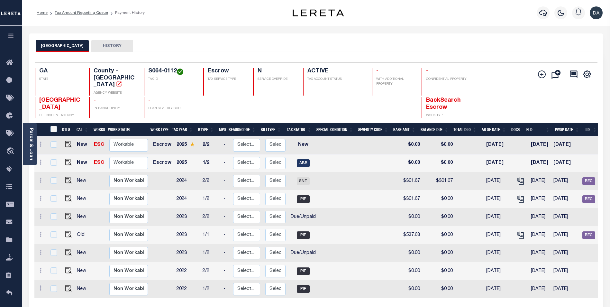
click at [43, 177] on td at bounding box center [40, 181] width 12 height 18
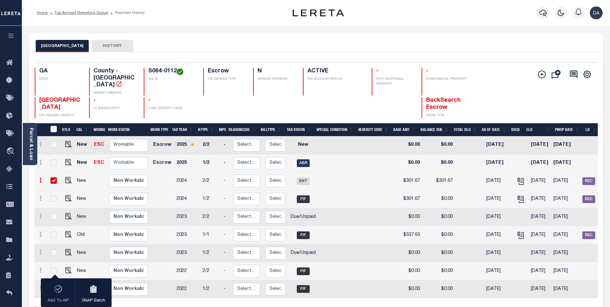
click at [43, 177] on td at bounding box center [40, 181] width 12 height 18
checkbox input "false"
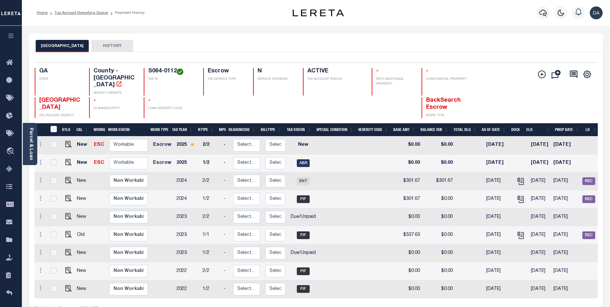
click at [350, 172] on td at bounding box center [340, 181] width 42 height 18
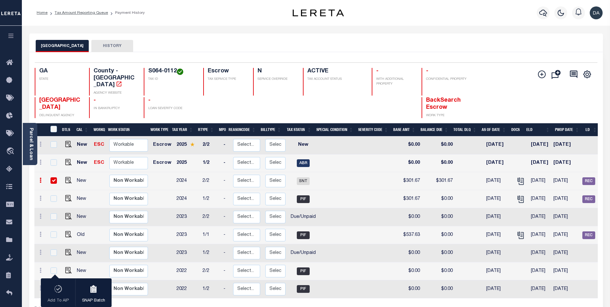
click at [350, 172] on td at bounding box center [340, 181] width 42 height 18
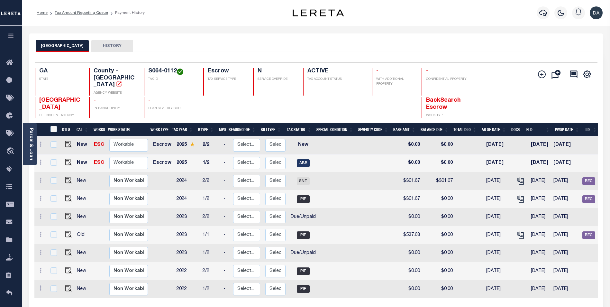
click at [62, 44] on button "BIBB COUNTY" at bounding box center [62, 46] width 53 height 12
click at [41, 178] on icon at bounding box center [41, 180] width 2 height 5
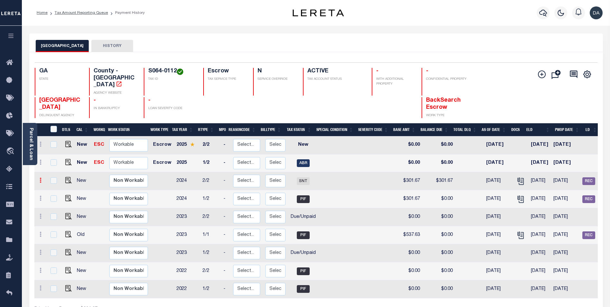
click at [41, 178] on icon at bounding box center [41, 180] width 2 height 5
click at [380, 33] on div "Parcel & Loan Loan Details 10010260 LOAN NO TKO" at bounding box center [316, 211] width 584 height 371
